Goal: Transaction & Acquisition: Purchase product/service

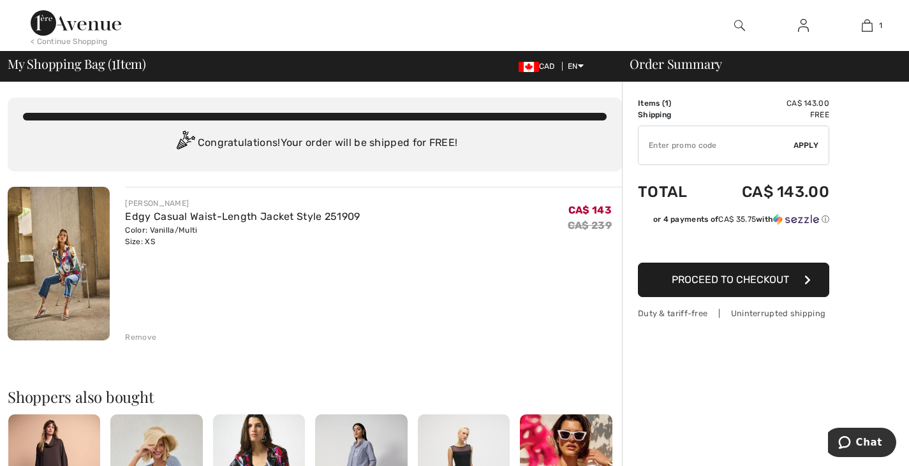
click at [728, 281] on span "Proceed to Checkout" at bounding box center [730, 280] width 117 height 12
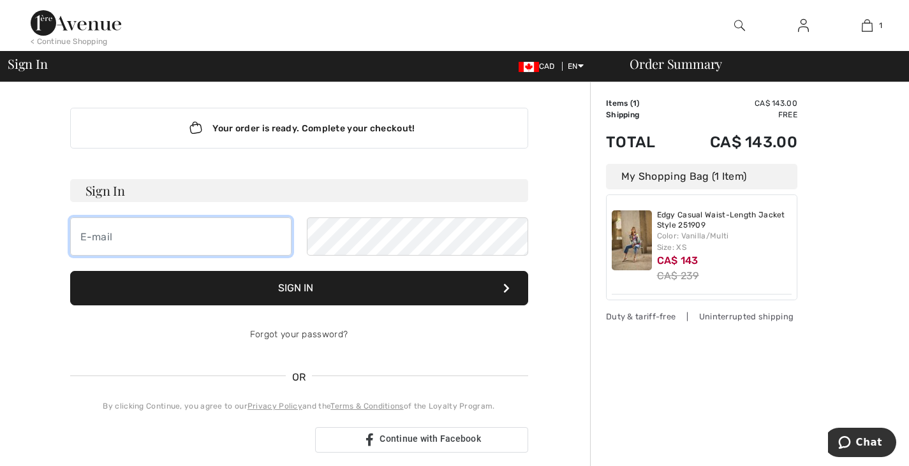
click at [110, 230] on input "email" at bounding box center [180, 236] width 221 height 38
type input "a.dimarino@hotmail.com"
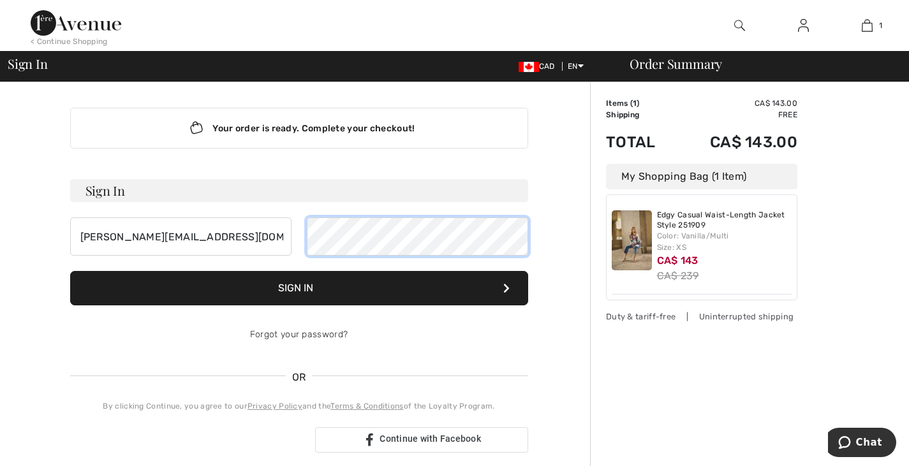
click at [70, 271] on button "Sign In" at bounding box center [299, 288] width 458 height 34
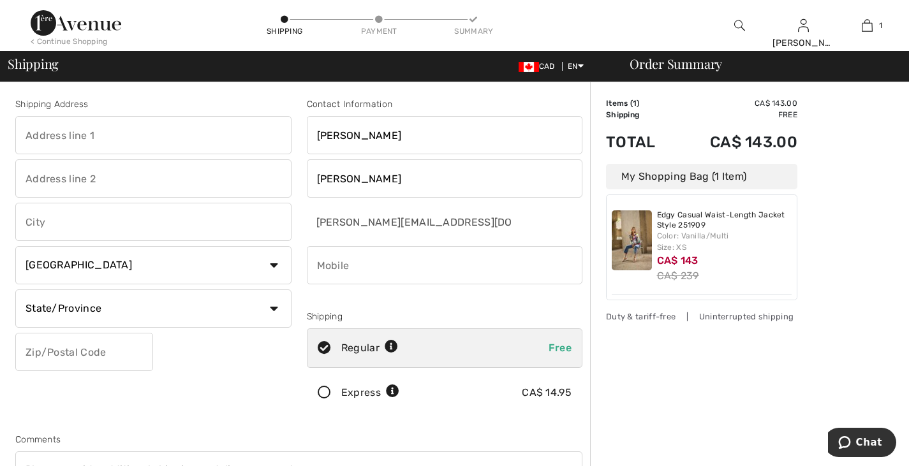
click at [54, 136] on input "text" at bounding box center [153, 135] width 276 height 38
type input "10425 saint-vital"
click at [84, 222] on input "text" at bounding box center [153, 222] width 276 height 38
type input "Montréal"
click at [73, 359] on input "text" at bounding box center [84, 352] width 138 height 38
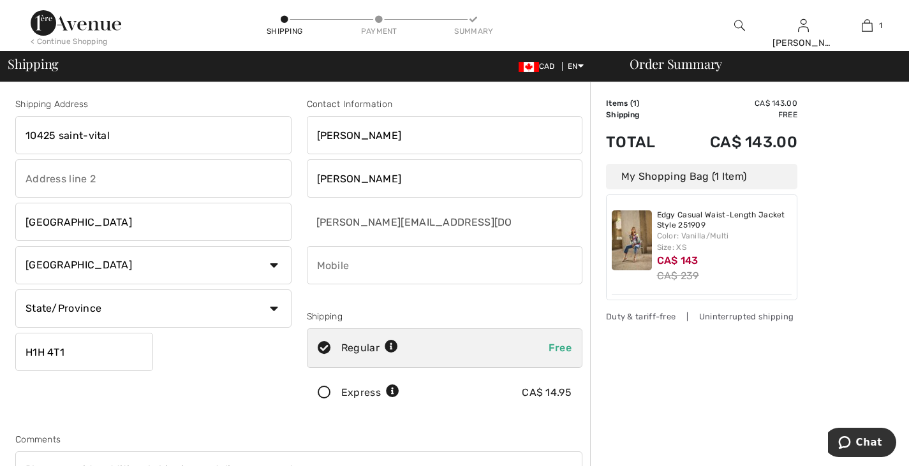
type input "H1H4T1"
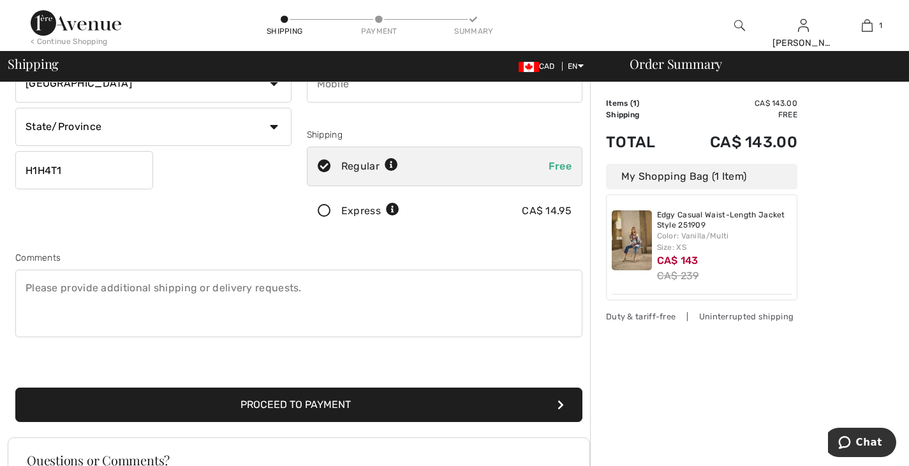
scroll to position [183, 0]
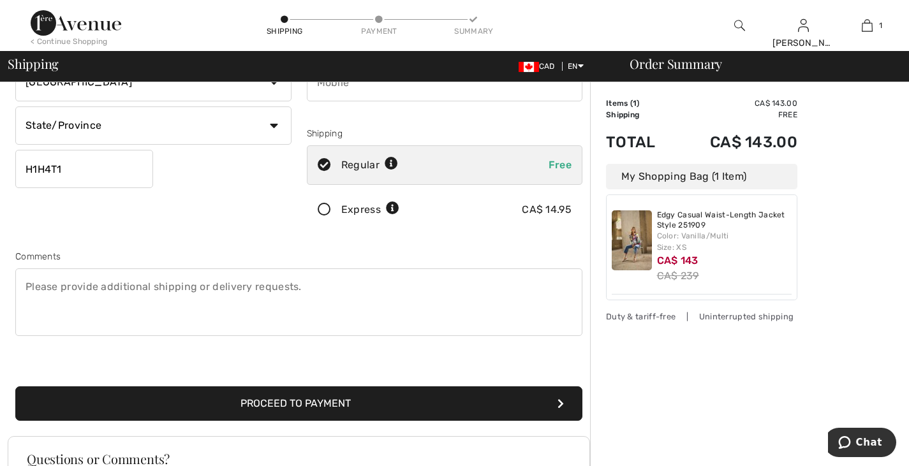
click at [252, 408] on button "Proceed to Payment" at bounding box center [298, 403] width 567 height 34
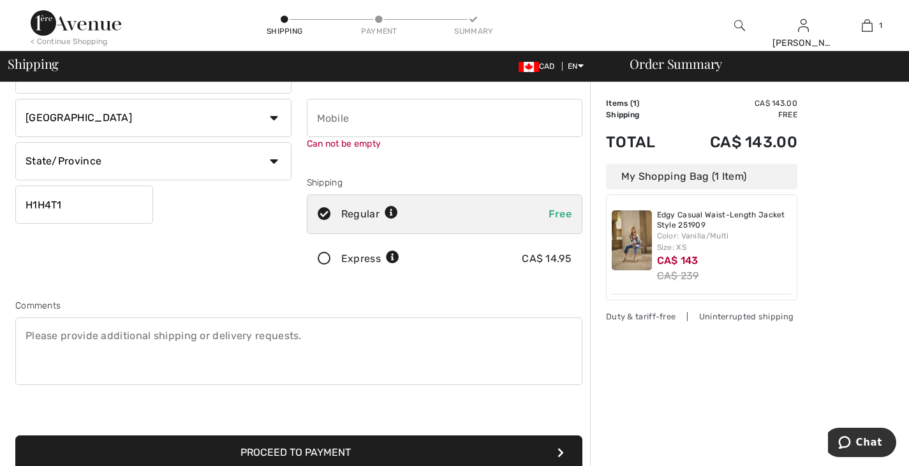
scroll to position [144, 0]
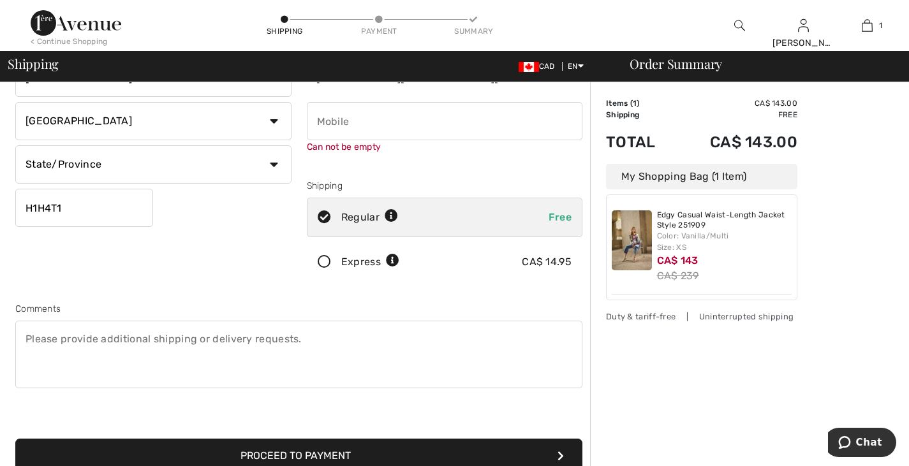
click at [469, 126] on input "phone" at bounding box center [445, 121] width 276 height 38
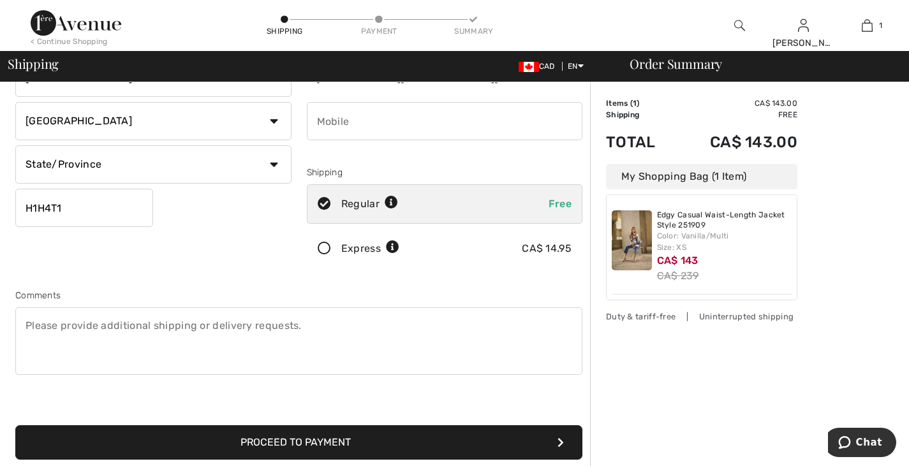
click at [369, 456] on button "Proceed to Payment" at bounding box center [298, 442] width 567 height 34
click at [366, 446] on button "Proceed to Payment" at bounding box center [298, 442] width 567 height 34
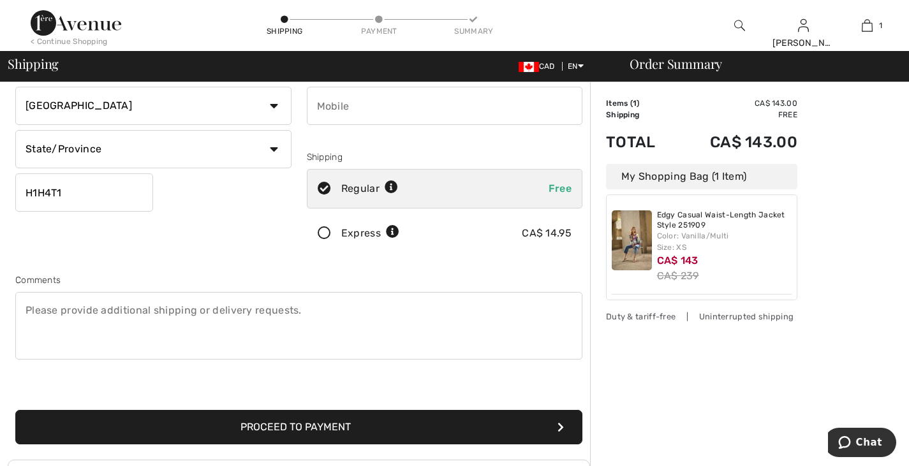
scroll to position [167, 0]
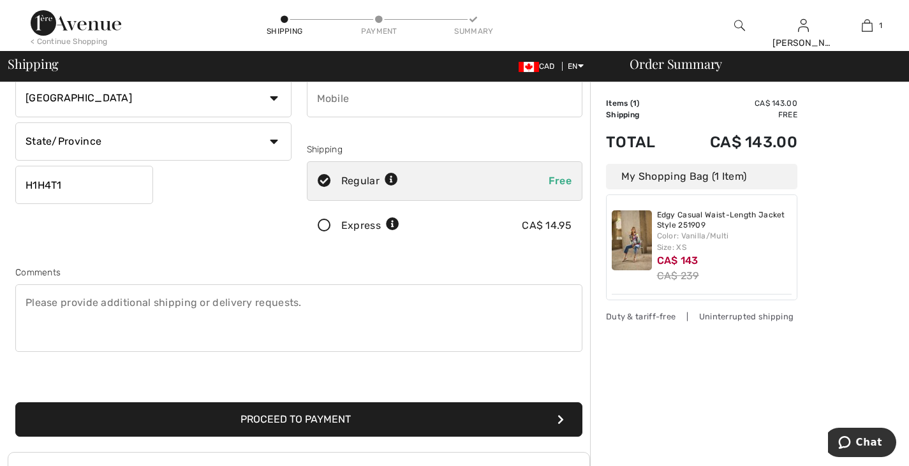
click at [319, 423] on button "Proceed to Payment" at bounding box center [298, 419] width 567 height 34
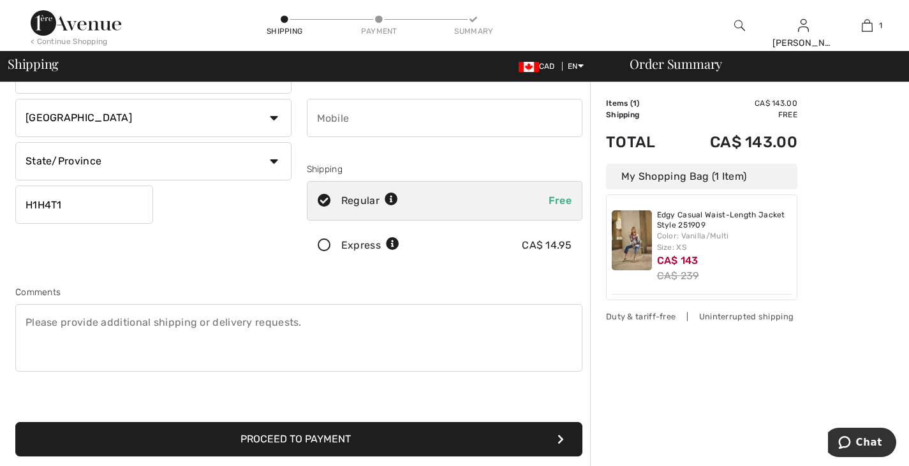
scroll to position [144, 0]
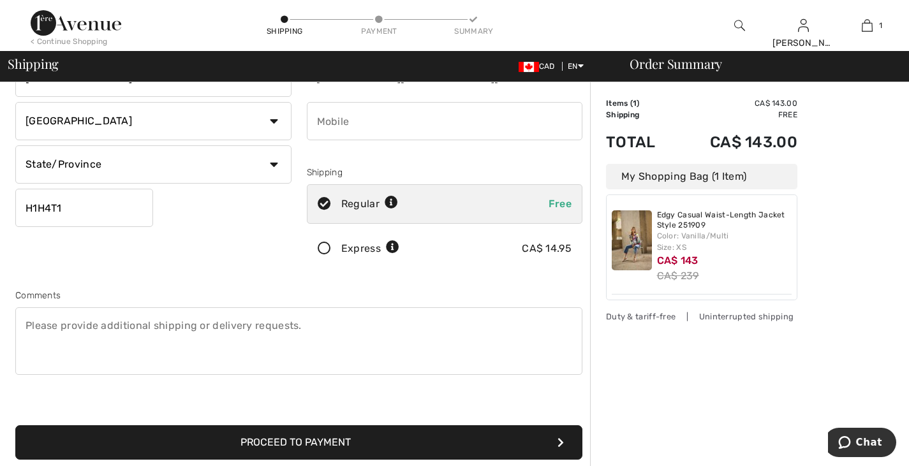
click at [346, 122] on input "phone" at bounding box center [445, 121] width 276 height 38
click at [373, 441] on button "Proceed to Payment" at bounding box center [298, 442] width 567 height 34
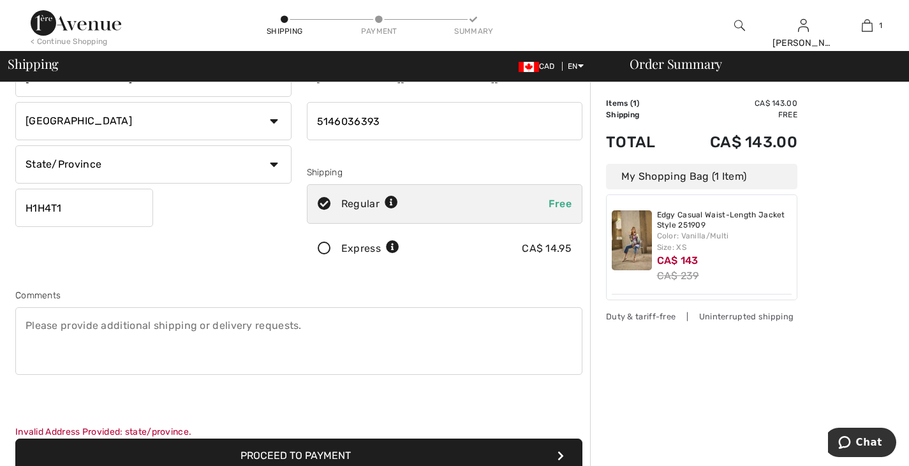
drag, startPoint x: 407, startPoint y: 122, endPoint x: 243, endPoint y: 118, distance: 164.0
click at [243, 118] on div "Shipping Address 10425 saint-vital Montréal Country Canada United States Afghan…" at bounding box center [299, 206] width 582 height 566
click at [332, 123] on input "phone" at bounding box center [445, 121] width 276 height 38
click at [333, 123] on input "phone" at bounding box center [445, 121] width 276 height 38
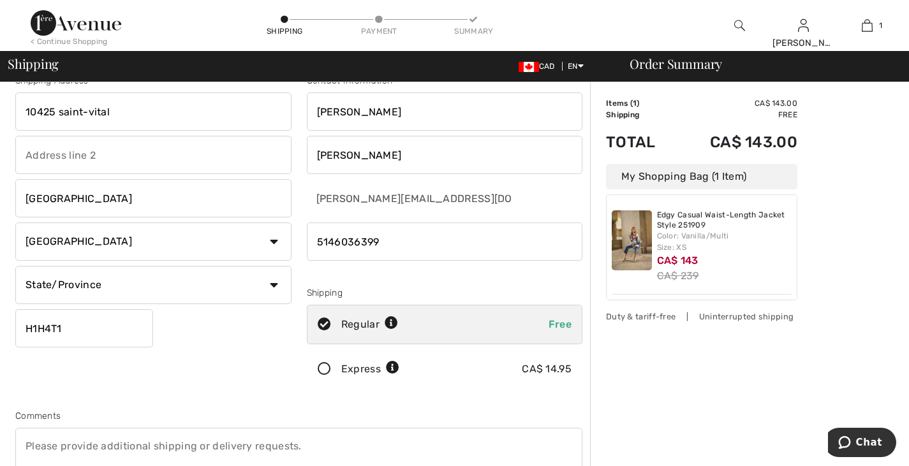
scroll to position [0, 0]
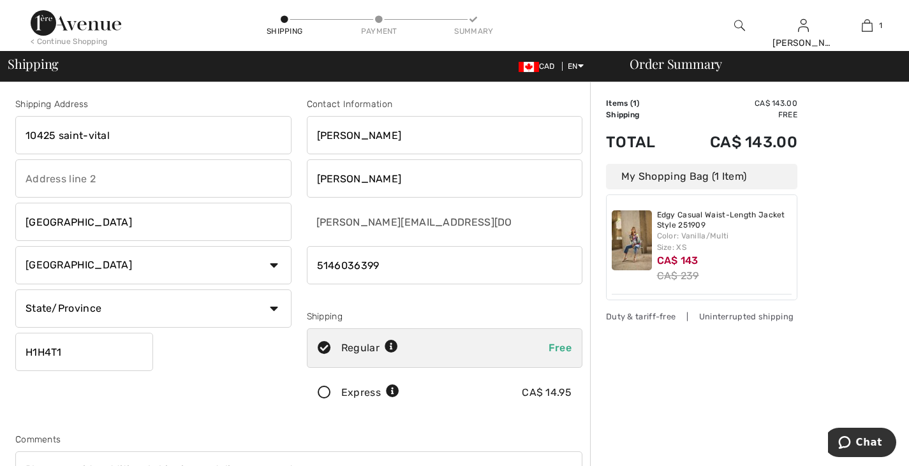
type input "5146036399"
click at [178, 137] on input "10425 saint-vital" at bounding box center [153, 135] width 276 height 38
click at [110, 226] on input "Montréal" at bounding box center [153, 222] width 276 height 38
type input "Montréal-Nord"
click at [47, 351] on input "H1H4T1" at bounding box center [84, 352] width 138 height 38
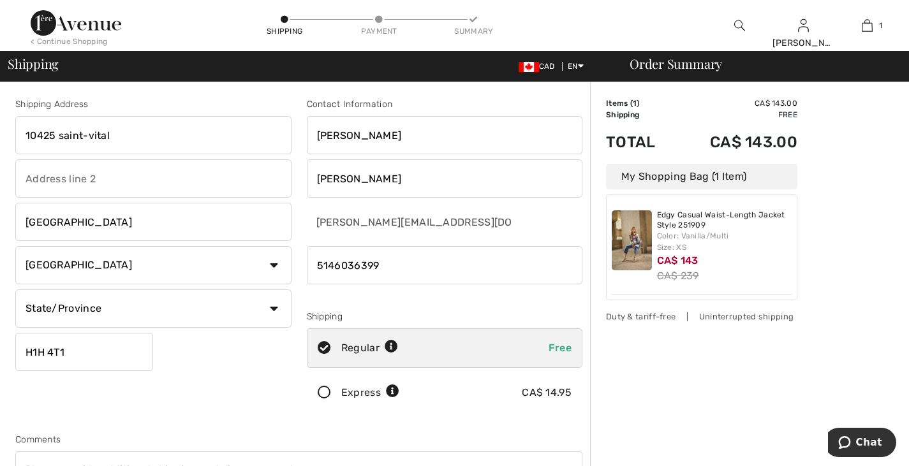
type input "H1H4T1"
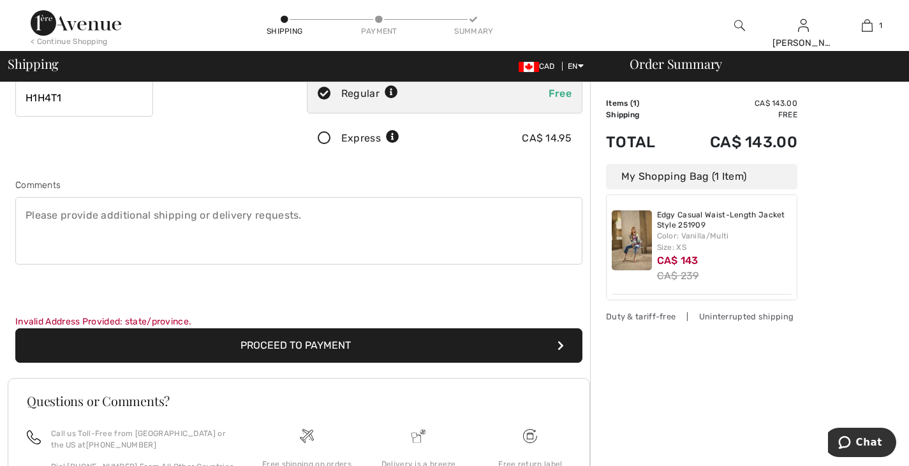
scroll to position [255, 0]
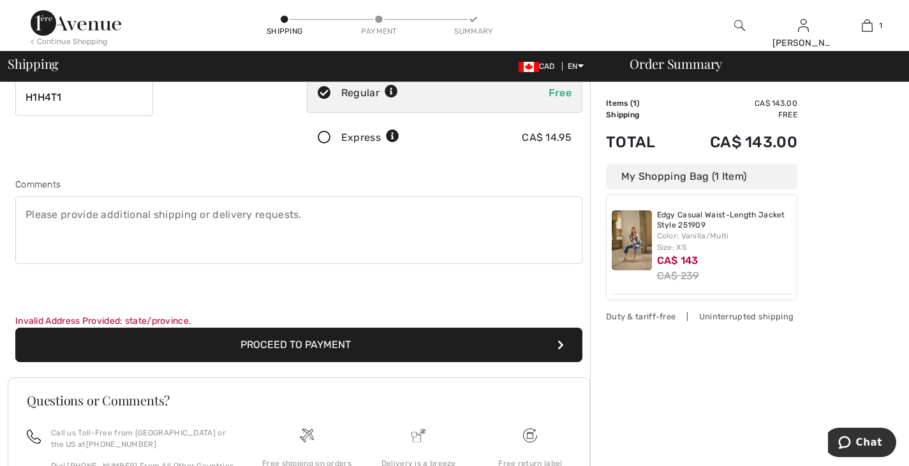
click at [298, 348] on button "Proceed to Payment" at bounding box center [298, 345] width 567 height 34
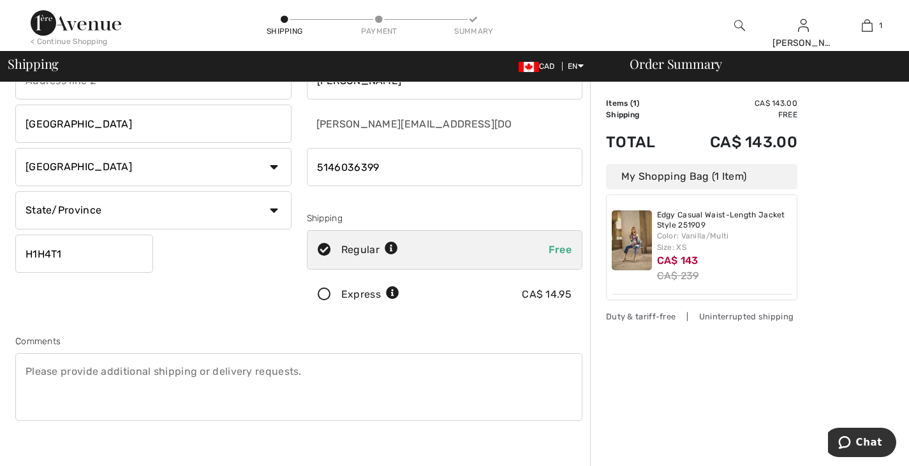
scroll to position [92, 0]
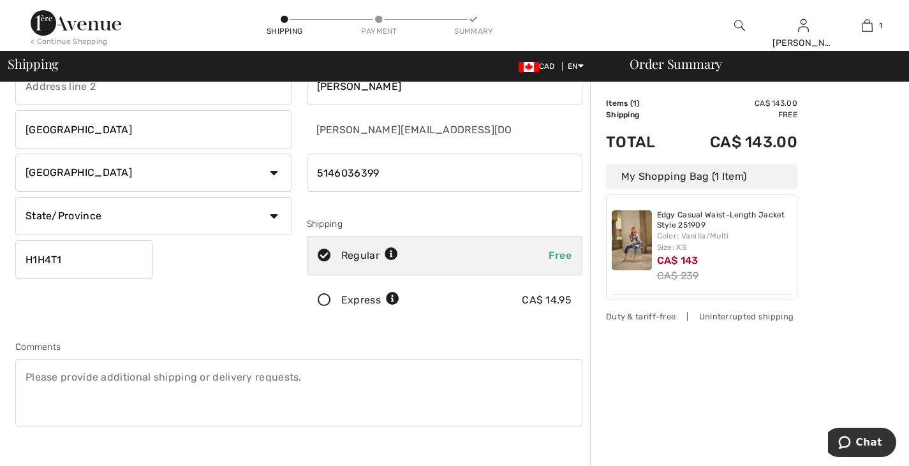
click at [272, 215] on select "State/Province Alberta British Columbia Manitoba New Brunswick Newfoundland and…" at bounding box center [153, 216] width 276 height 38
select select "QC"
click at [15, 197] on select "State/Province Alberta British Columbia Manitoba New Brunswick Newfoundland and…" at bounding box center [153, 216] width 276 height 38
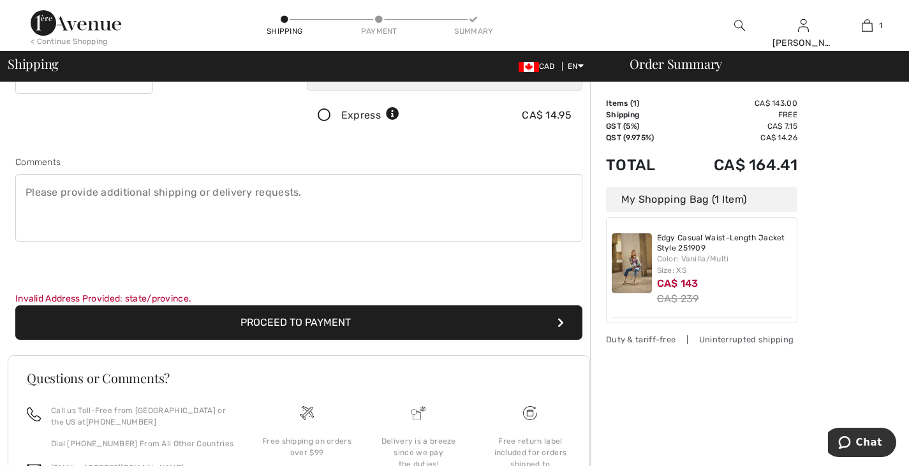
scroll to position [286, 0]
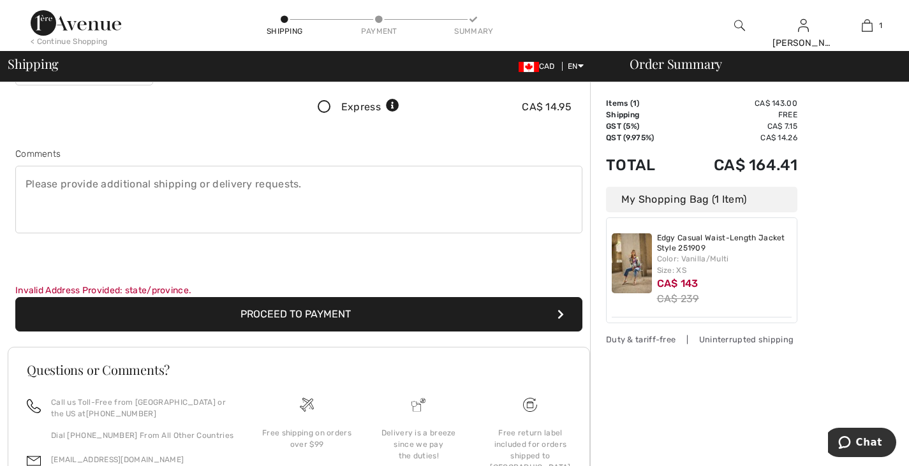
click at [292, 318] on button "Proceed to Payment" at bounding box center [298, 314] width 567 height 34
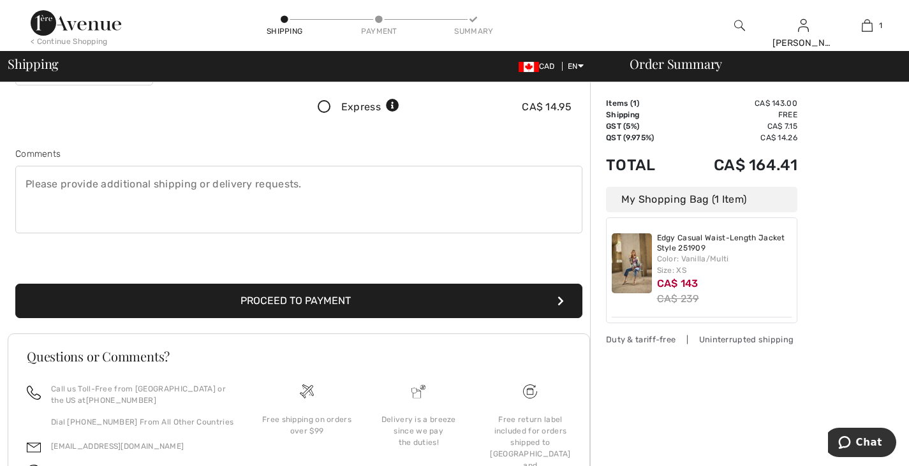
click at [296, 309] on button "Proceed to Payment" at bounding box center [298, 301] width 567 height 34
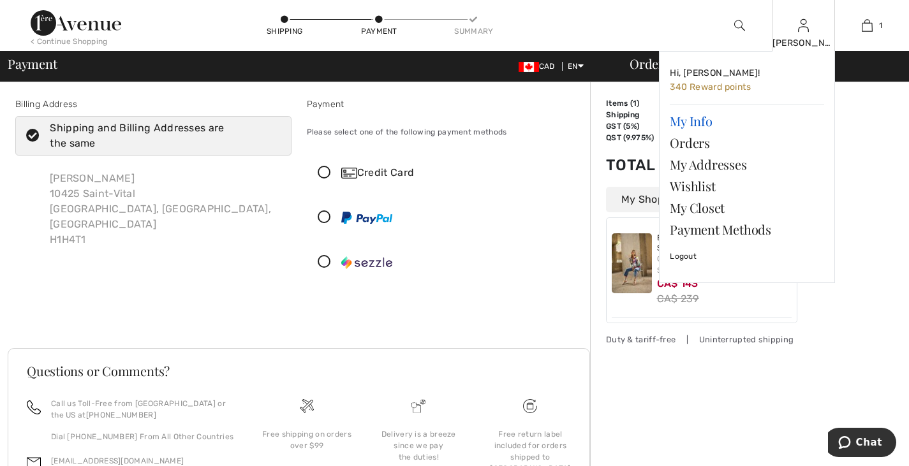
click at [686, 125] on link "My Info" at bounding box center [747, 121] width 154 height 22
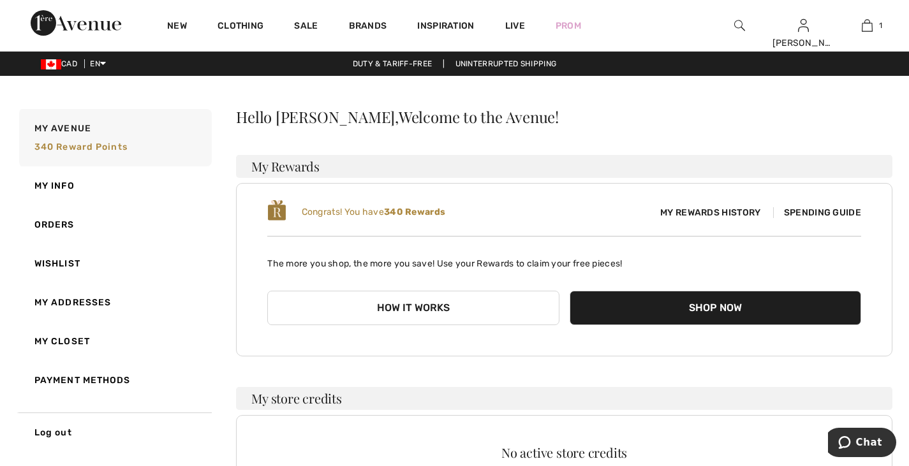
click at [837, 213] on span "Spending Guide" at bounding box center [817, 212] width 88 height 11
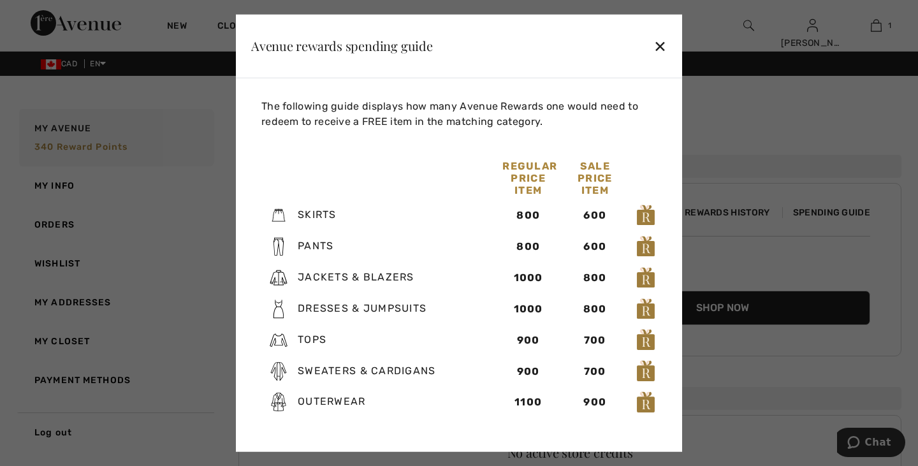
click at [750, 107] on div at bounding box center [459, 233] width 918 height 466
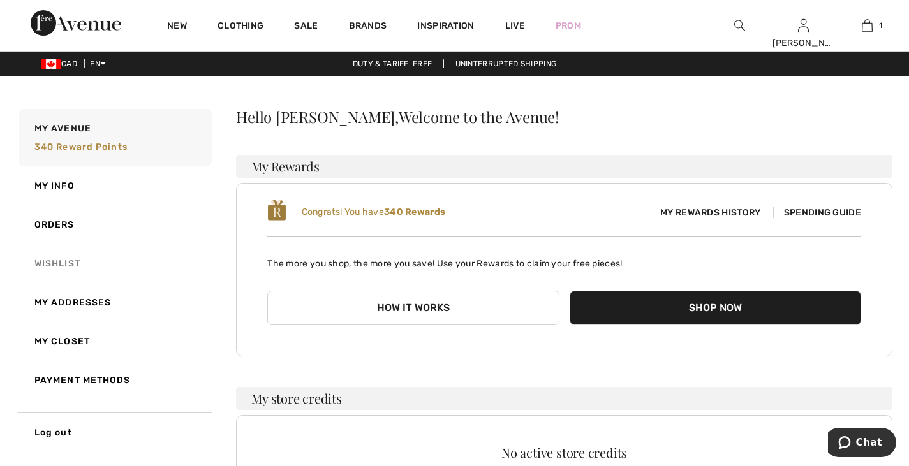
click at [73, 266] on link "Wishlist" at bounding box center [114, 263] width 195 height 39
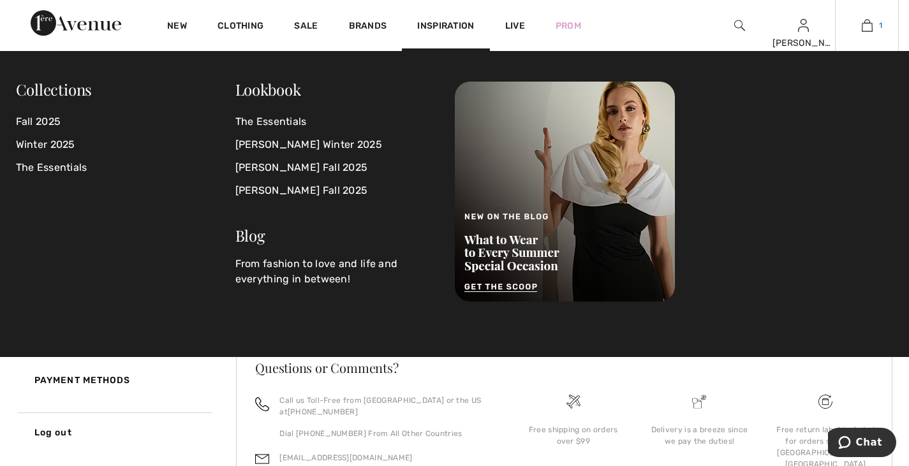
click at [876, 22] on link "1" at bounding box center [866, 25] width 63 height 15
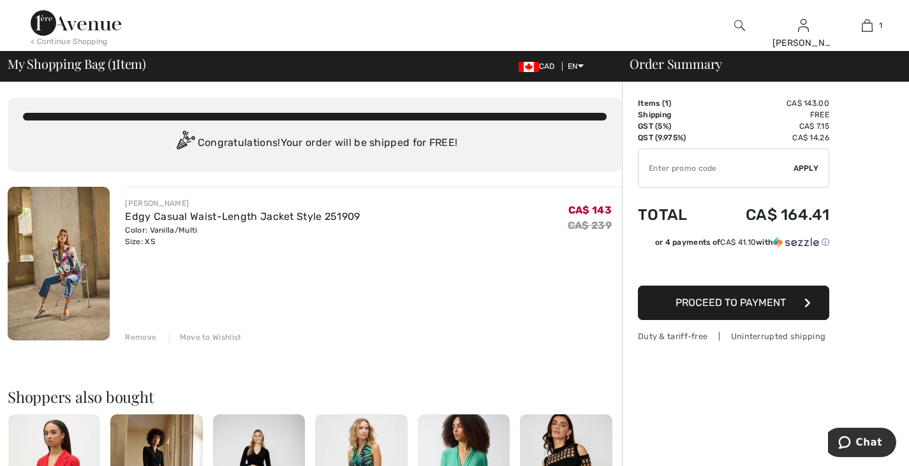
click at [698, 167] on input "TEXT" at bounding box center [715, 168] width 155 height 38
click at [805, 168] on span "Apply" at bounding box center [806, 168] width 26 height 11
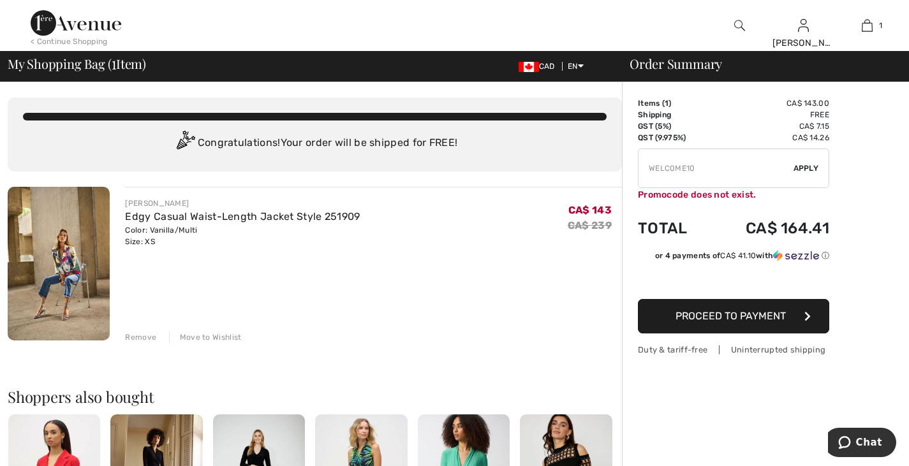
drag, startPoint x: 725, startPoint y: 167, endPoint x: 589, endPoint y: 166, distance: 135.8
click at [589, 166] on div "You are only CA$ 0.00 away from FREE SHIPPING! Continue Shopping > Congratulati…" at bounding box center [458, 468] width 901 height 772
type input "SALE10"
click at [709, 307] on button "Proceed to Payment" at bounding box center [733, 316] width 191 height 34
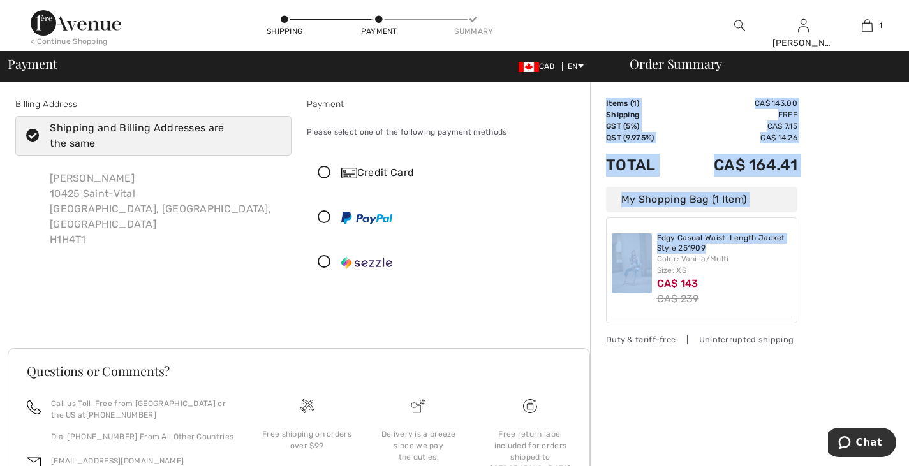
drag, startPoint x: 908, startPoint y: 223, endPoint x: 917, endPoint y: 154, distance: 69.5
click at [908, 154] on html "We value your privacy We use cookies to enhance your browsing experience, serve…" at bounding box center [454, 233] width 909 height 466
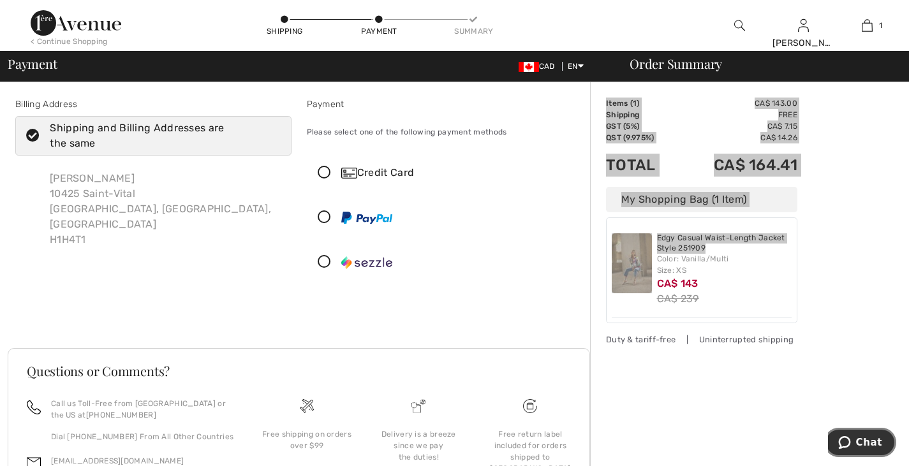
click at [875, 446] on span "Chat" at bounding box center [869, 442] width 26 height 11
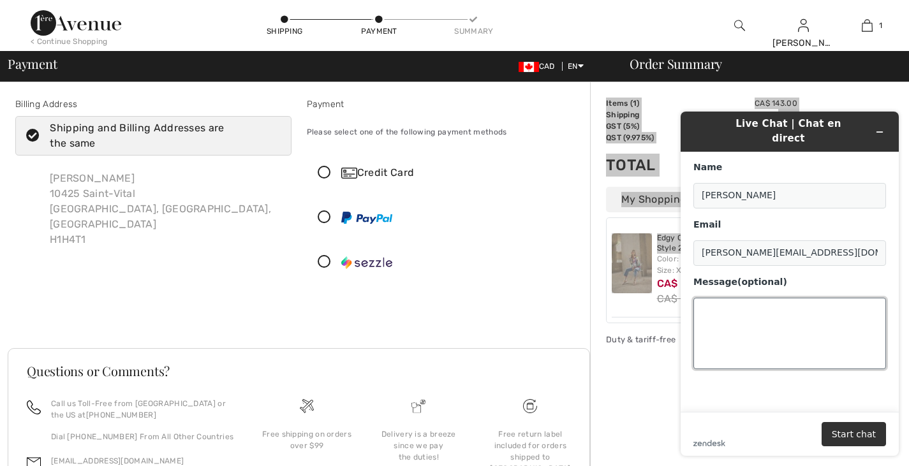
click at [751, 298] on textarea "Message (optional)" at bounding box center [789, 333] width 193 height 71
type textarea "c"
type textarea "251909 xs - the price comes to"
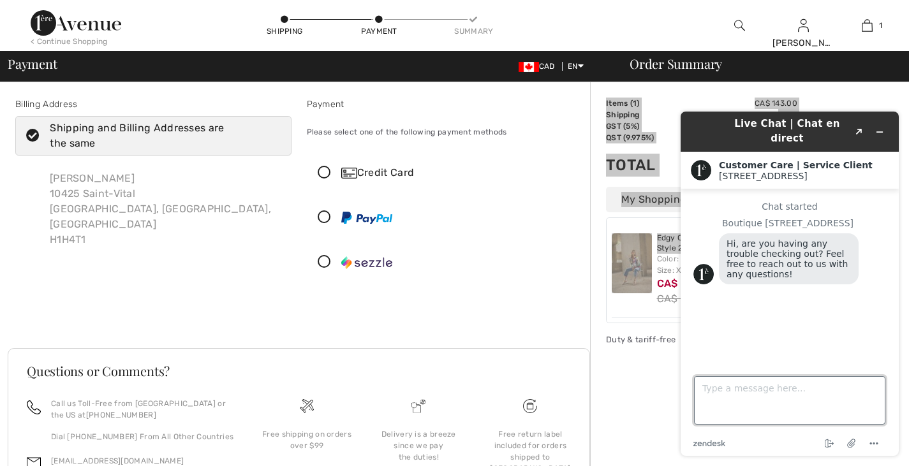
click at [731, 387] on textarea "Type a message here..." at bounding box center [789, 400] width 191 height 48
type textarea "the price comes to 165 including taxes - Can I just get a 10% discount ?"
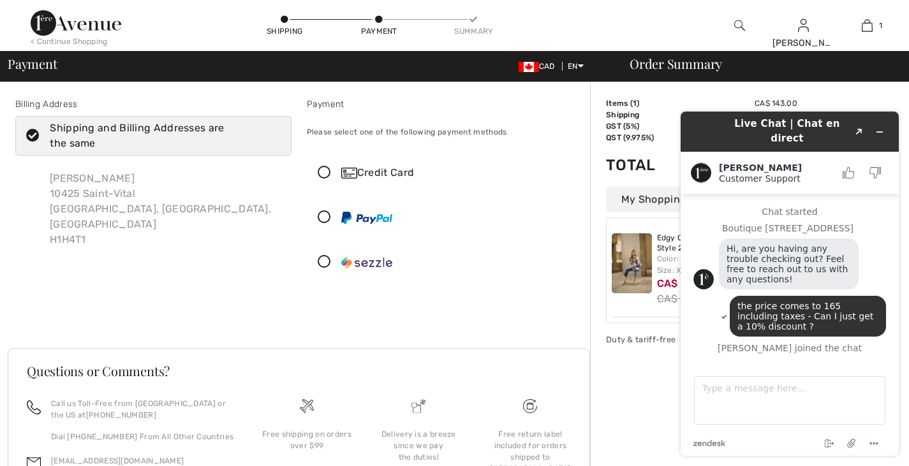
click at [507, 158] on div "Credit Card" at bounding box center [444, 173] width 275 height 38
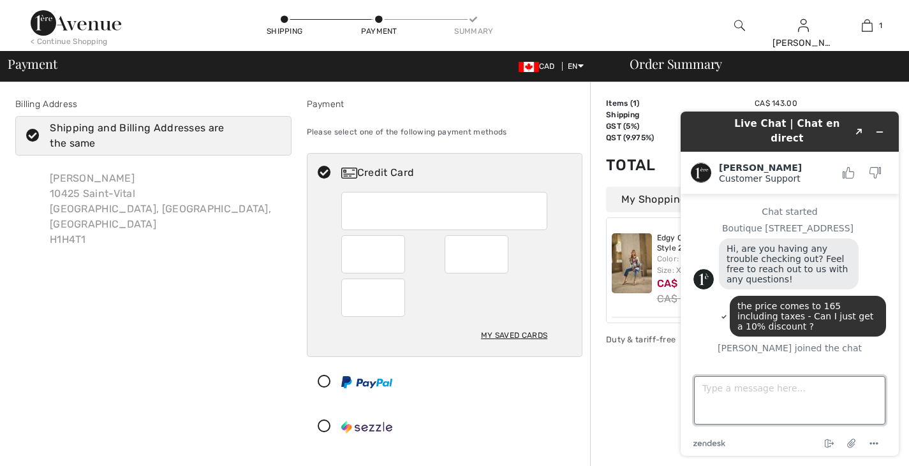
click at [725, 391] on textarea "Type a message here..." at bounding box center [789, 400] width 191 height 48
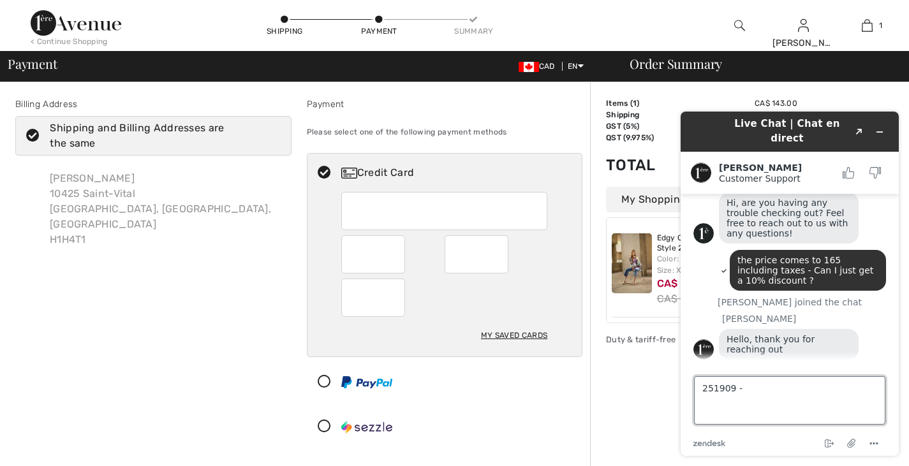
type textarea "251909"
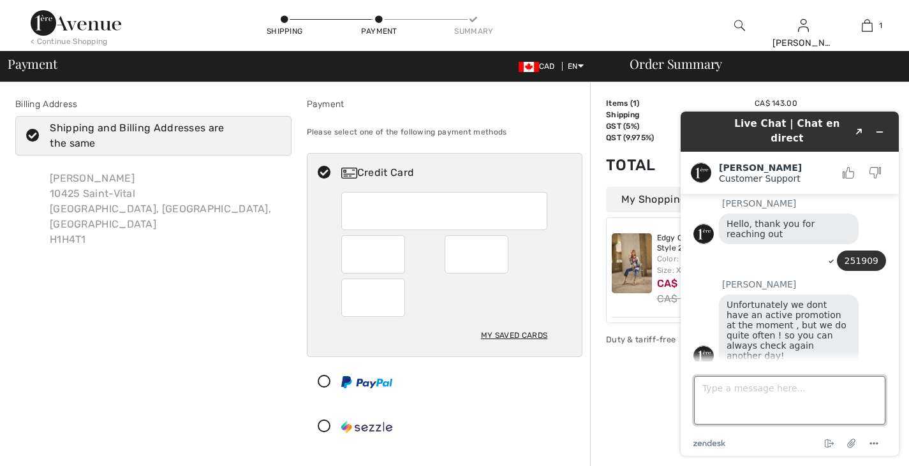
scroll to position [159, 0]
type textarea "t"
type textarea "T"
type textarea "O"
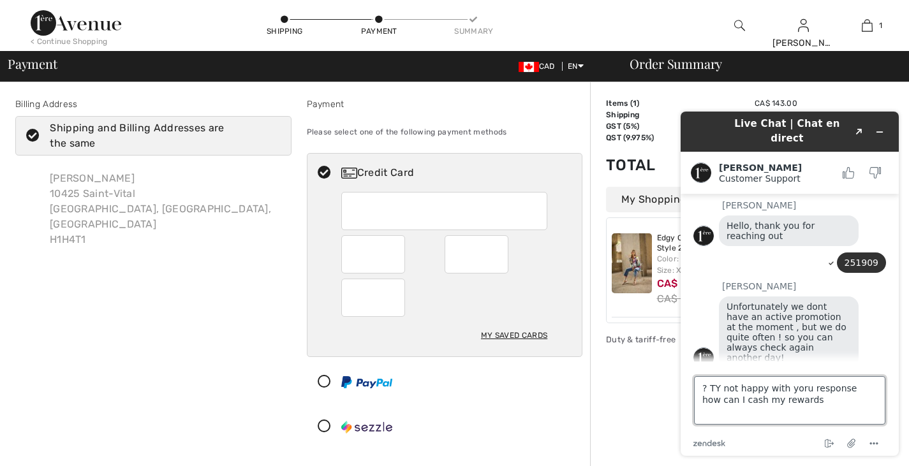
type textarea "? TY not happy with yoru response how can I cash my rewards ?"
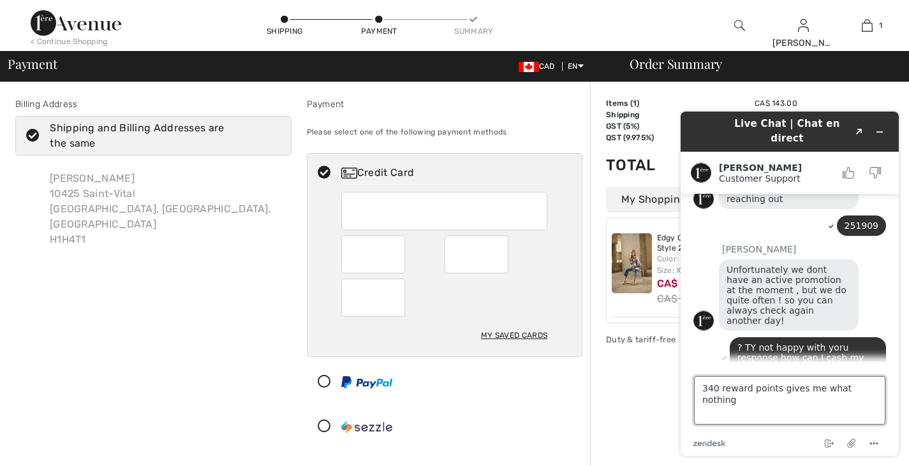
type textarea "340 reward points gives me what nothing ?"
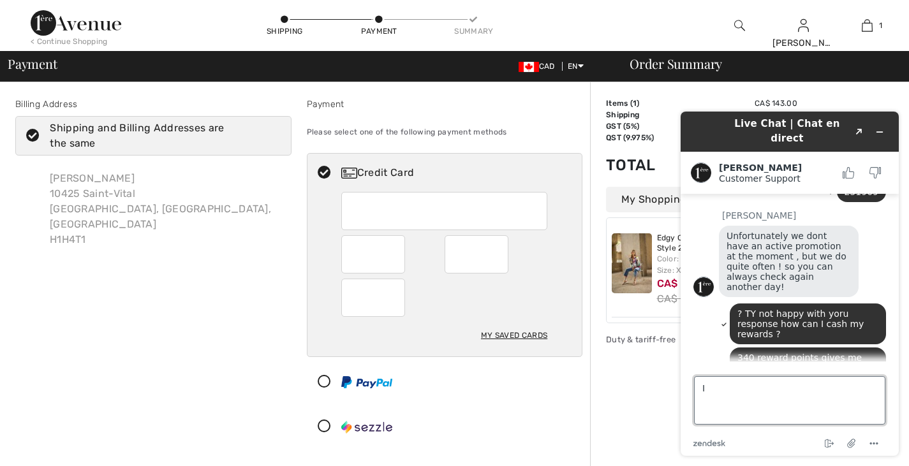
type textarea "I"
type textarea "800"
click at [736, 27] on img at bounding box center [739, 25] width 11 height 15
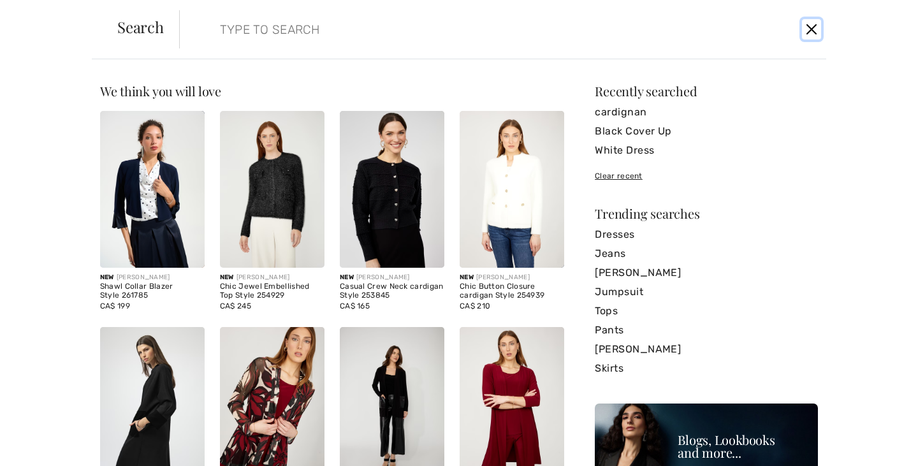
click at [811, 26] on button "Close" at bounding box center [811, 29] width 19 height 20
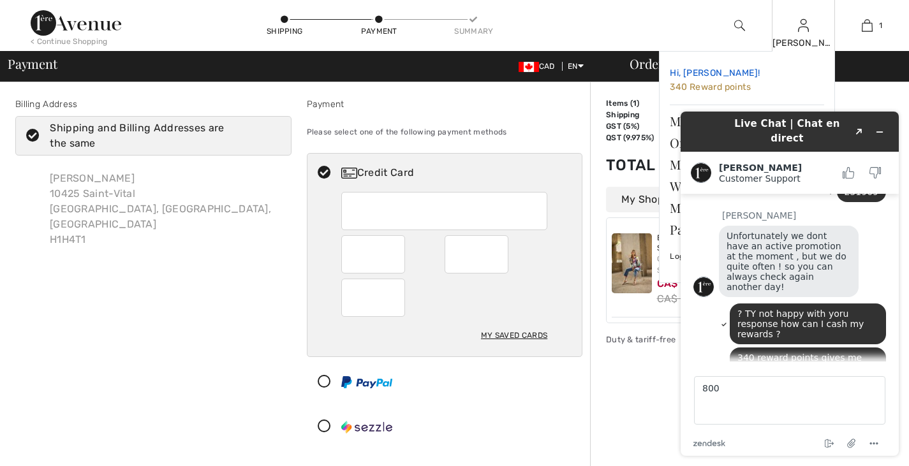
click at [708, 86] on span "340 Reward points" at bounding box center [710, 87] width 81 height 11
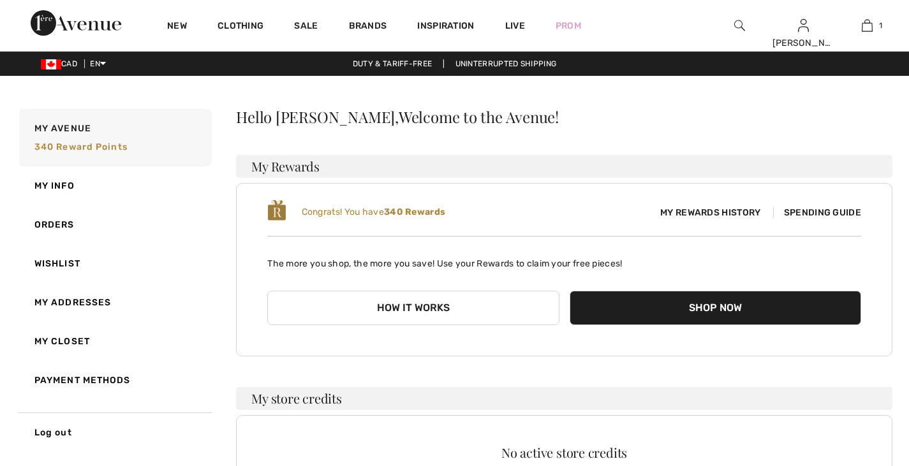
scroll to position [230, 0]
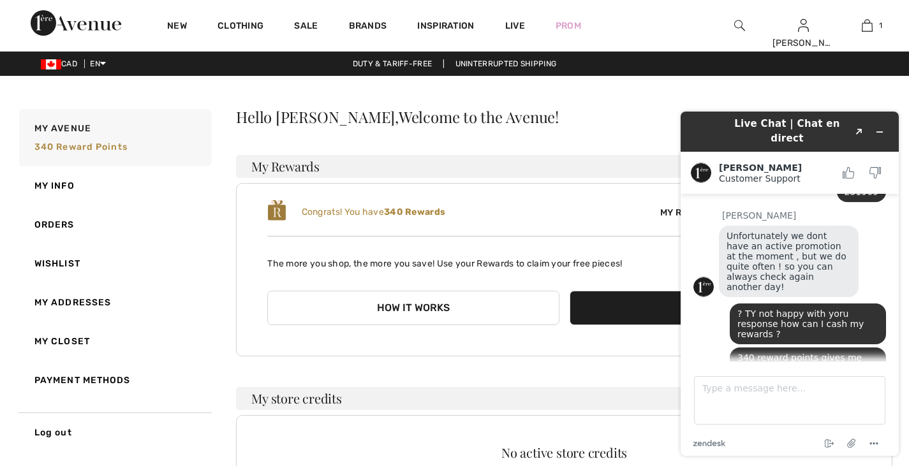
click at [443, 318] on button "How it works" at bounding box center [412, 308] width 291 height 34
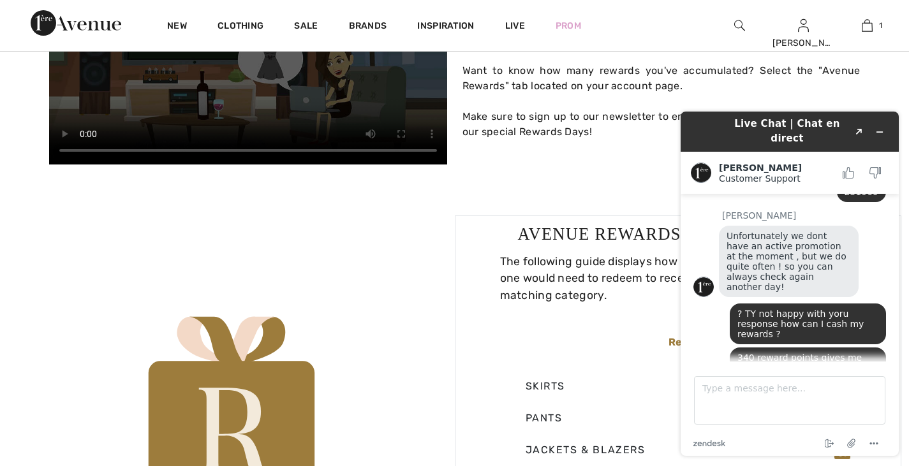
scroll to position [559, 0]
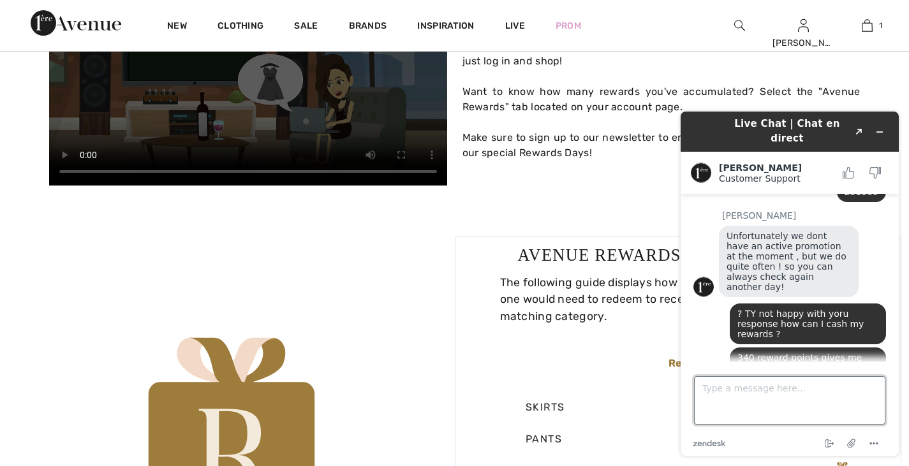
click at [740, 392] on textarea "Type a message here..." at bounding box center [789, 400] width 191 height 48
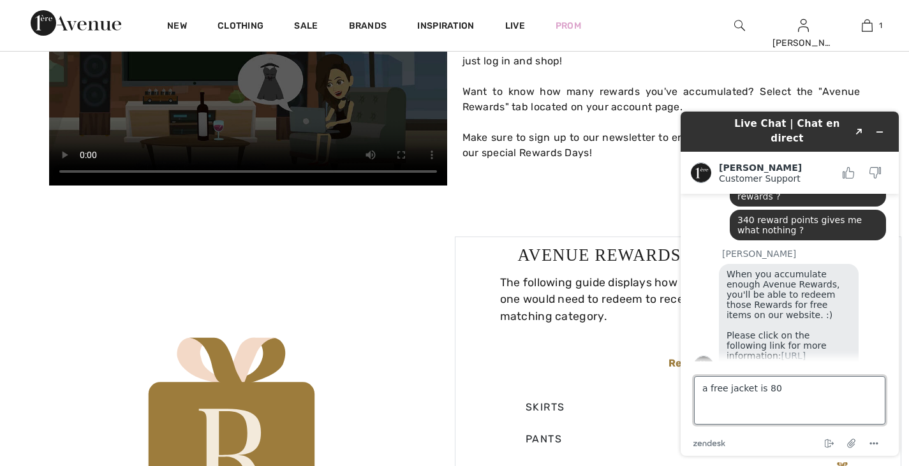
type textarea "a free jacket is 800"
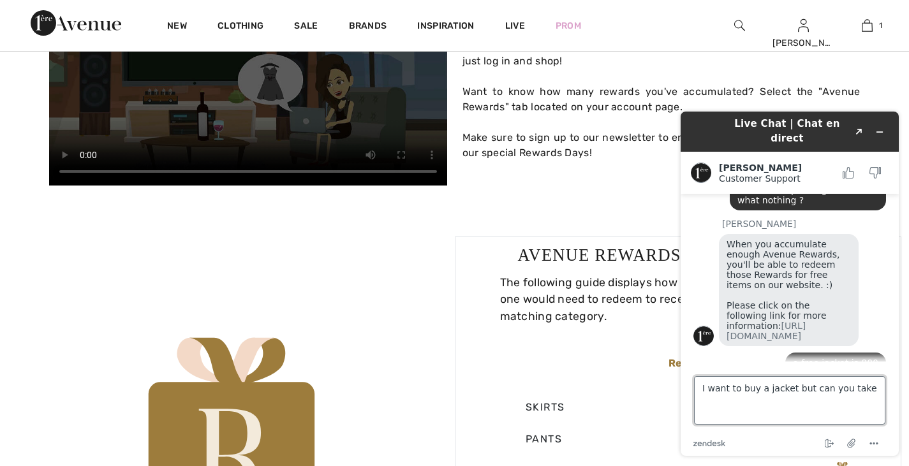
scroll to position [441, 0]
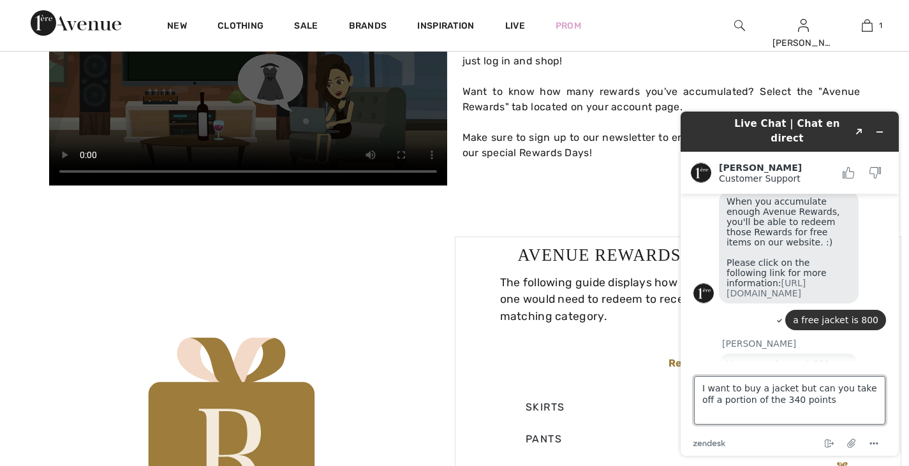
type textarea "I want to buy a jacket but can you take off a portion of the 340 points ?"
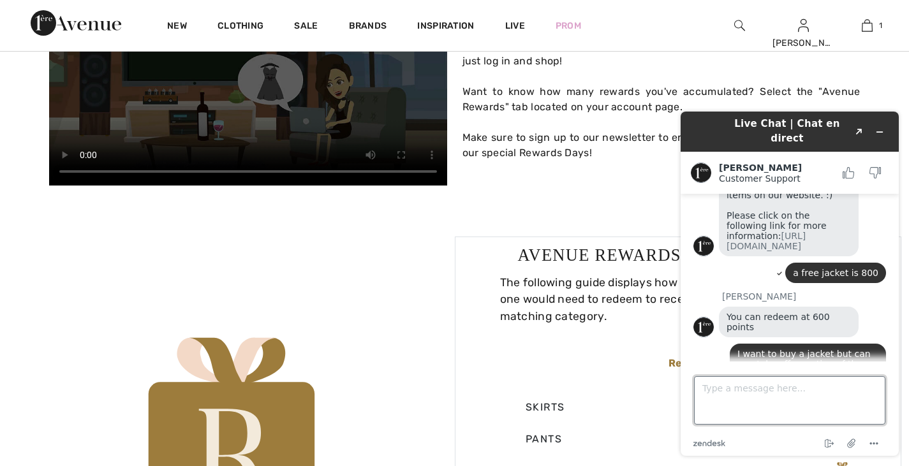
scroll to position [554, 0]
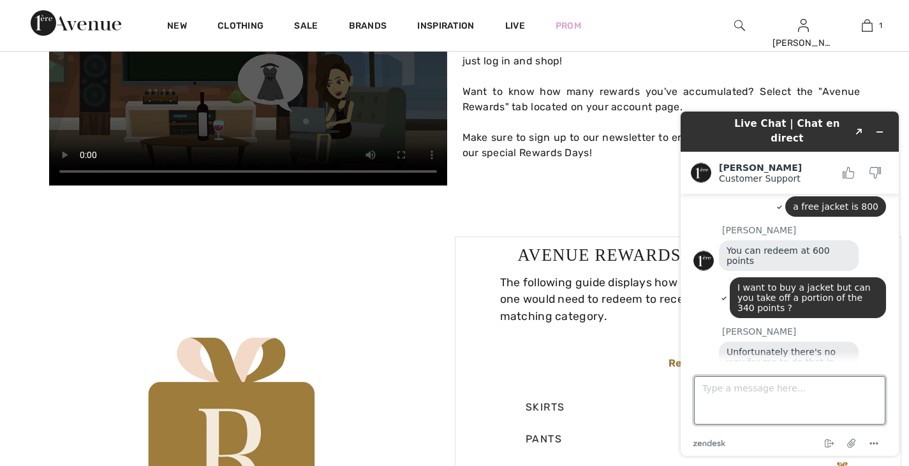
click at [860, 396] on textarea "Type a message here..." at bounding box center [789, 400] width 191 height 48
type textarea "t"
type textarea "?"
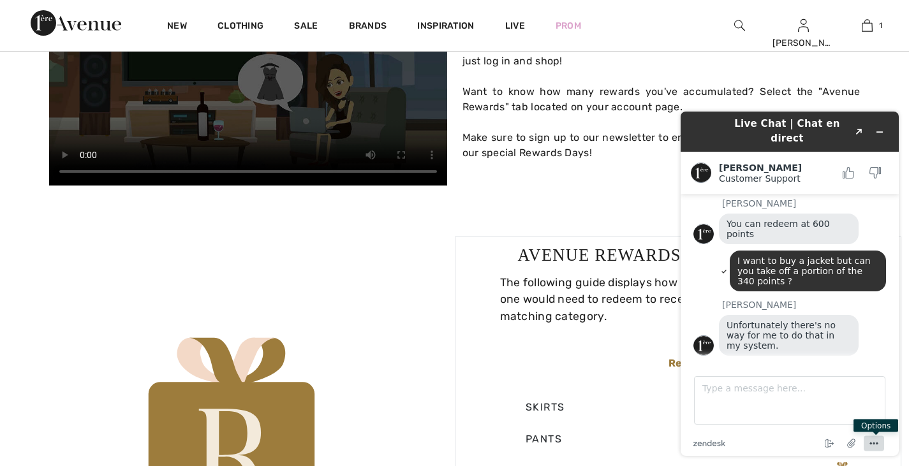
click at [875, 446] on icon "Menu" at bounding box center [873, 443] width 15 height 15
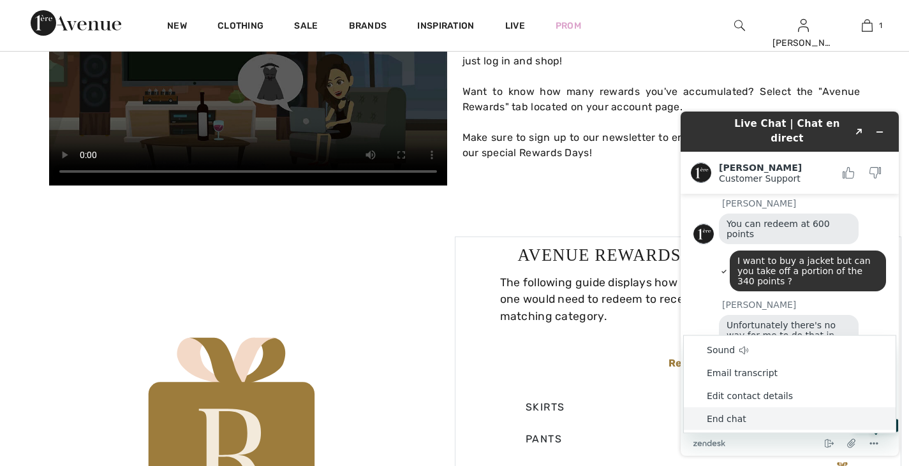
click at [726, 422] on li "End chat" at bounding box center [790, 419] width 212 height 23
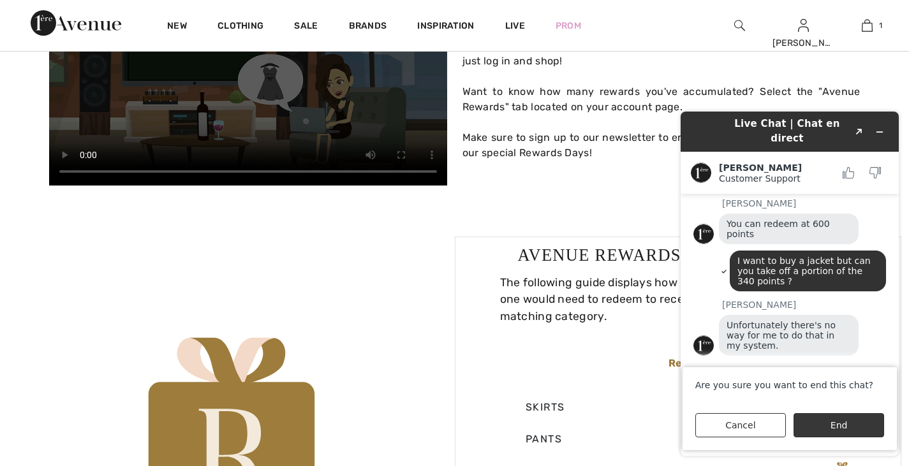
scroll to position [584, 0]
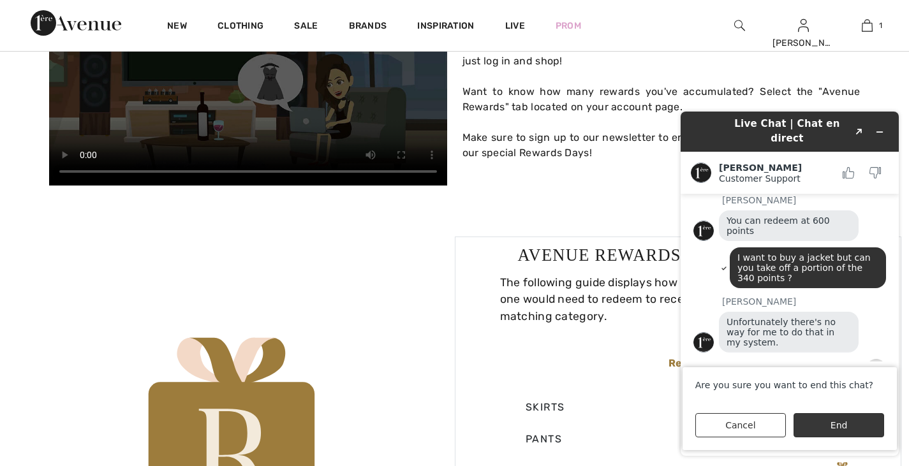
click at [835, 420] on button "End" at bounding box center [838, 425] width 91 height 24
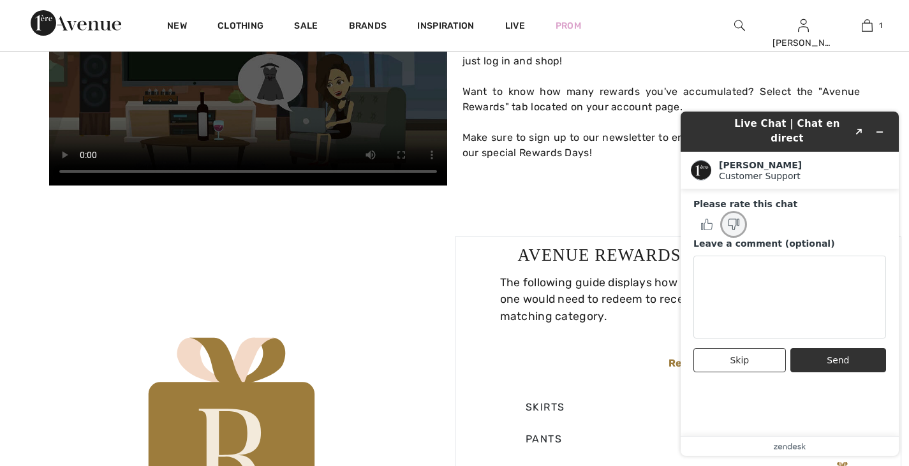
click at [734, 219] on icon "Rate this chat as bad" at bounding box center [733, 224] width 11 height 11
click at [862, 348] on button "Send" at bounding box center [838, 360] width 96 height 24
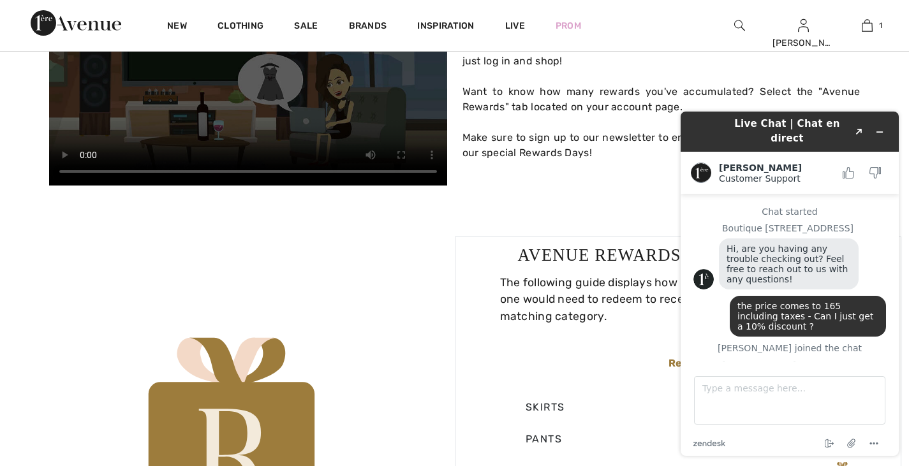
scroll to position [613, 0]
